Goal: Task Accomplishment & Management: Manage account settings

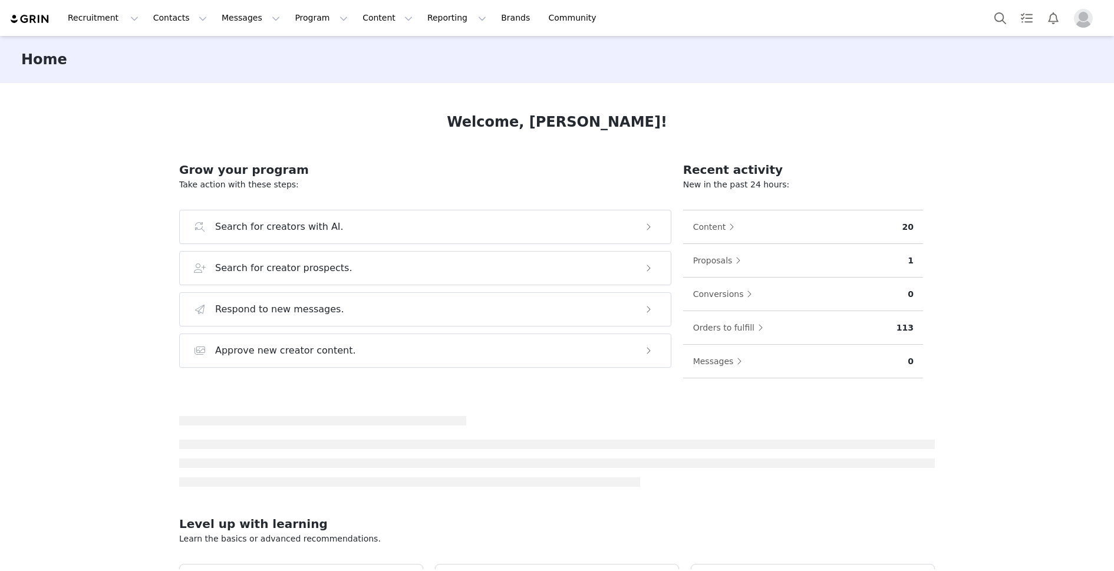
click at [745, 263] on div "Proposals" at bounding box center [800, 260] width 216 height 19
click at [718, 259] on button "Proposals" at bounding box center [719, 260] width 55 height 19
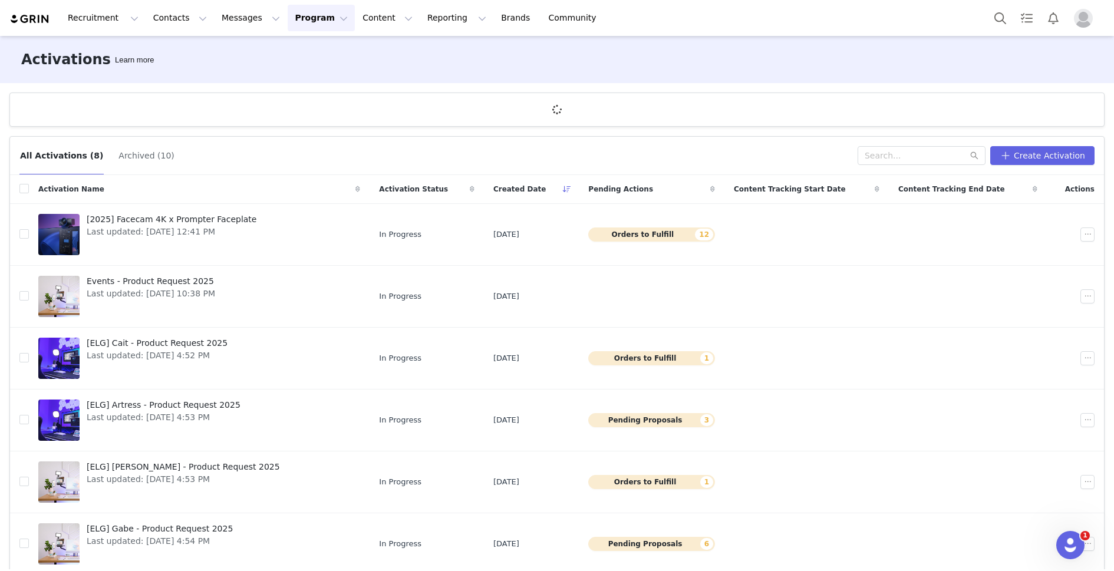
scroll to position [3, 0]
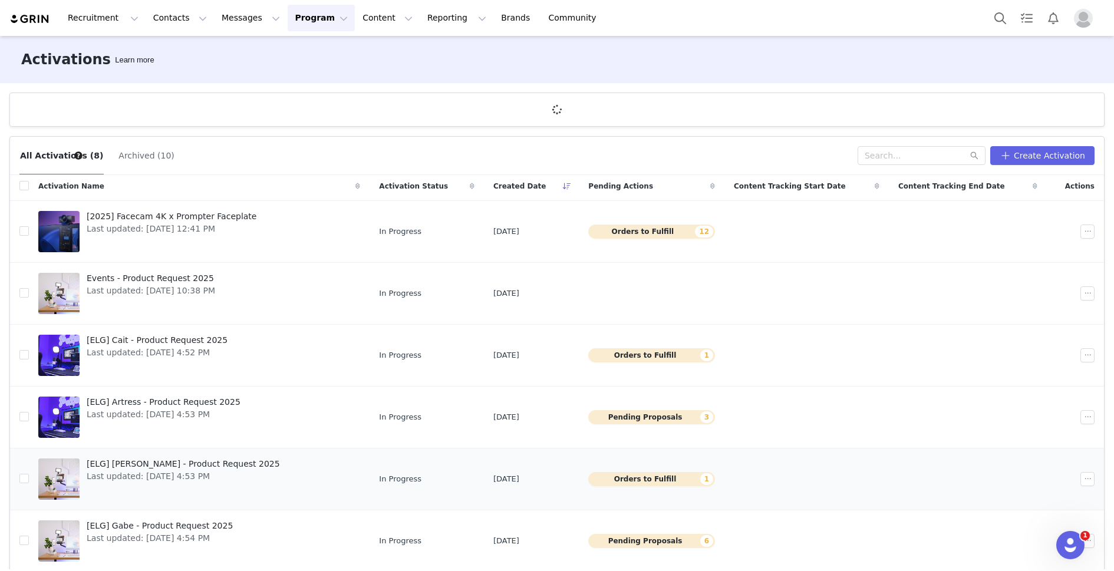
click at [652, 481] on td "Orders to Fulfill 1" at bounding box center [652, 479] width 146 height 62
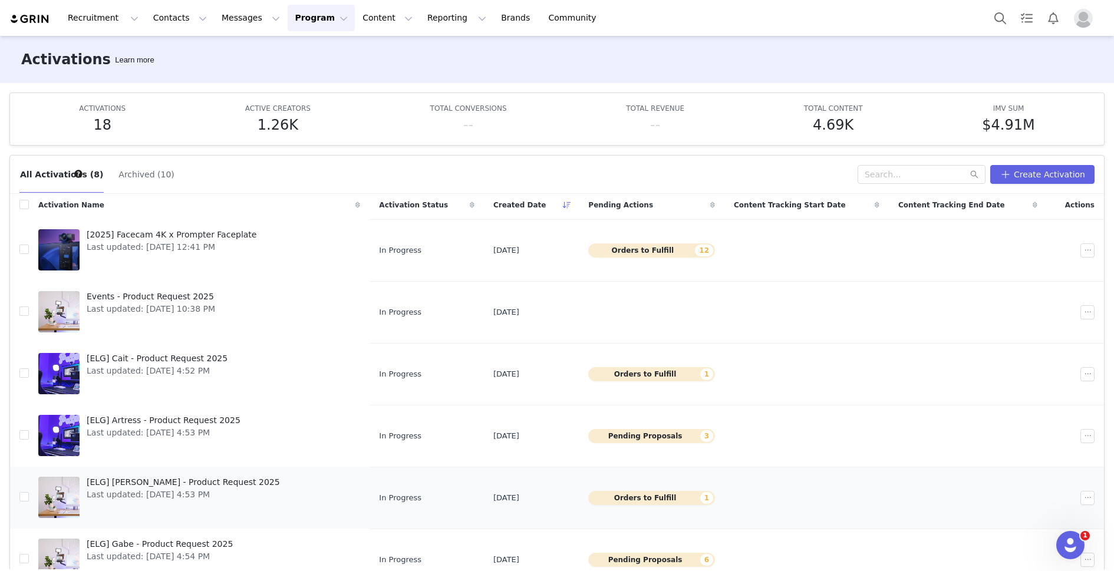
click at [647, 498] on button "Orders to Fulfill 1" at bounding box center [651, 498] width 127 height 14
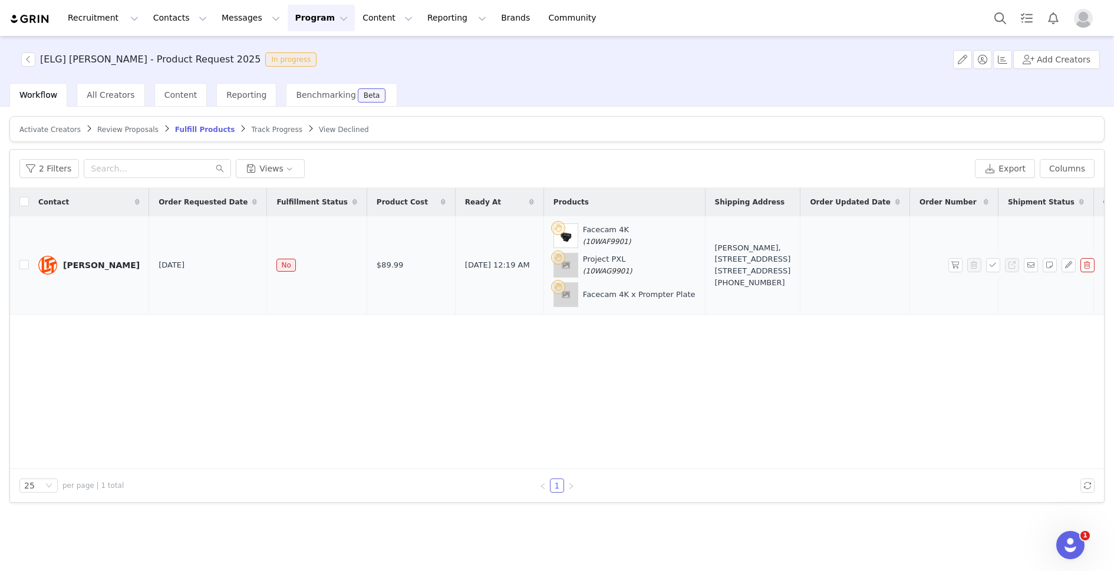
click at [89, 262] on div "[PERSON_NAME]" at bounding box center [101, 264] width 77 height 9
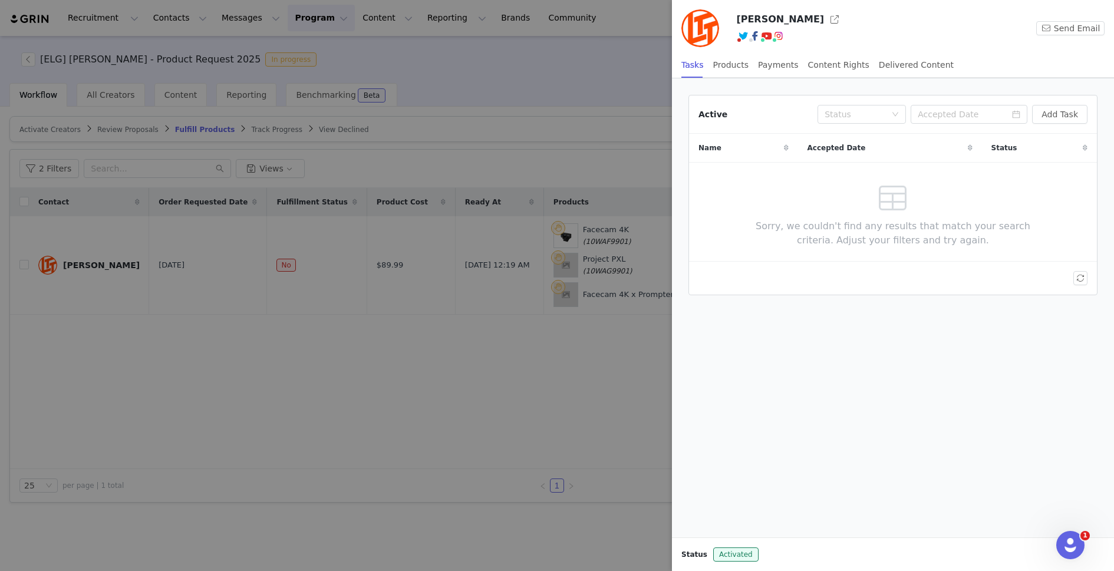
click at [533, 361] on div at bounding box center [557, 285] width 1114 height 571
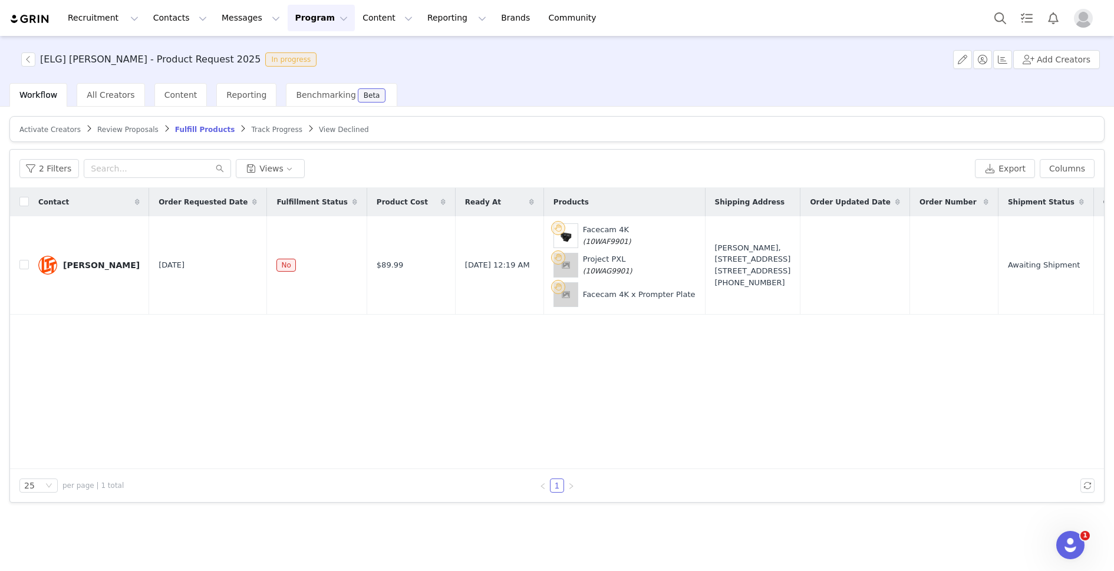
click at [131, 130] on span "Review Proposals" at bounding box center [127, 129] width 61 height 8
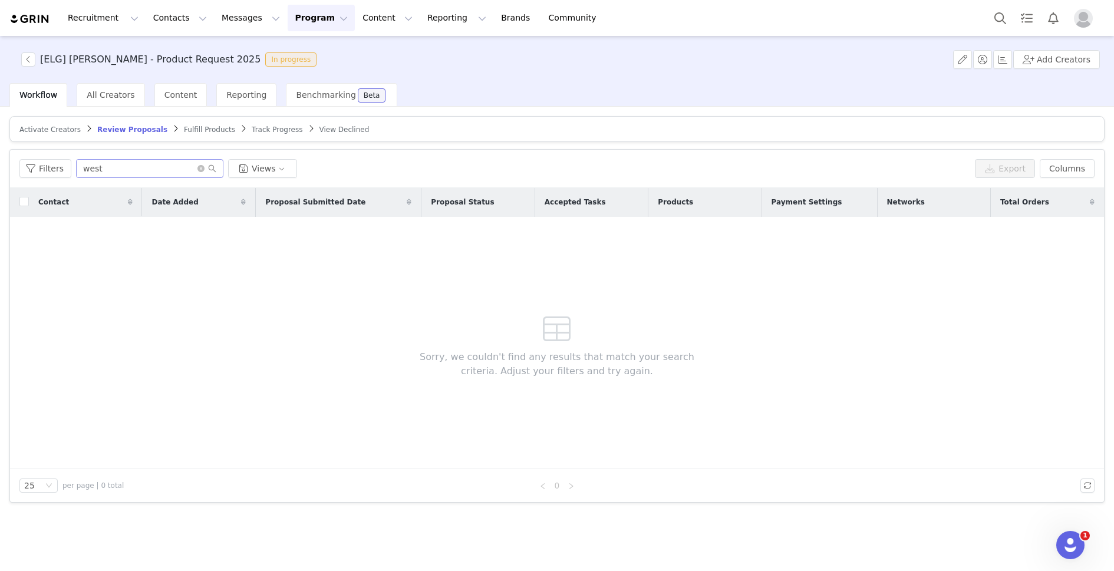
click at [197, 170] on span at bounding box center [206, 168] width 19 height 8
click at [197, 167] on icon "icon: close-circle" at bounding box center [200, 168] width 7 height 7
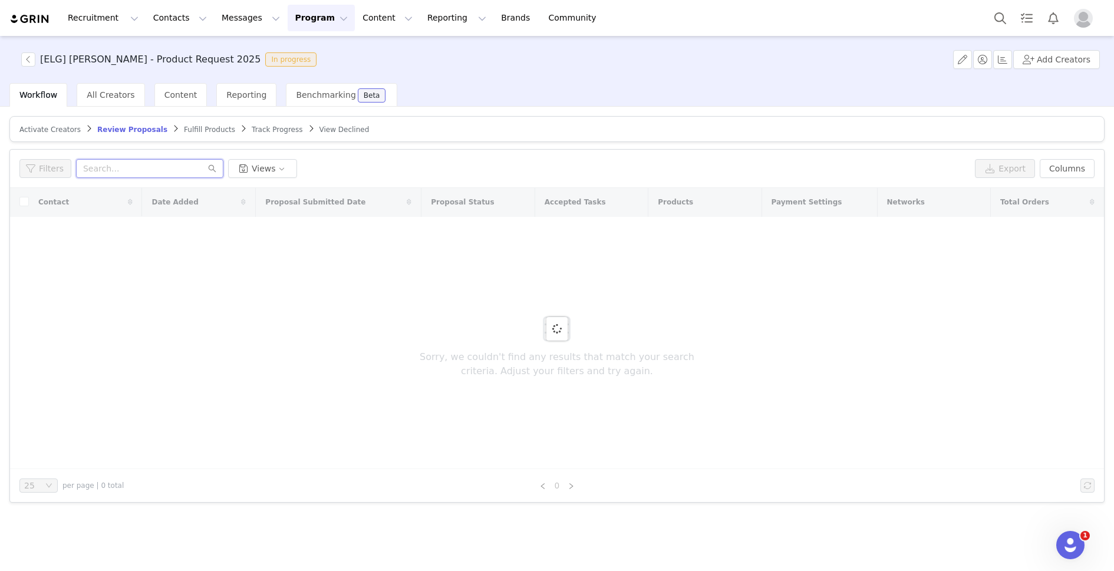
click at [185, 169] on input "text" at bounding box center [149, 168] width 147 height 19
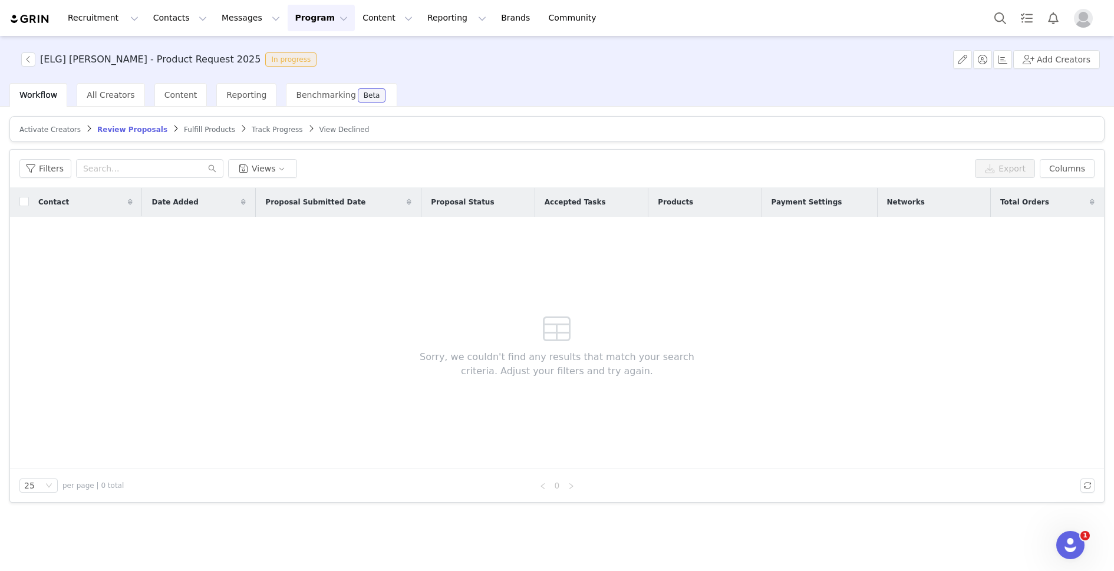
click at [202, 423] on div "Contact Date Added Proposal Submitted Date Proposal Status Accepted Tasks Produ…" at bounding box center [556, 328] width 1093 height 281
